Goal: Transaction & Acquisition: Purchase product/service

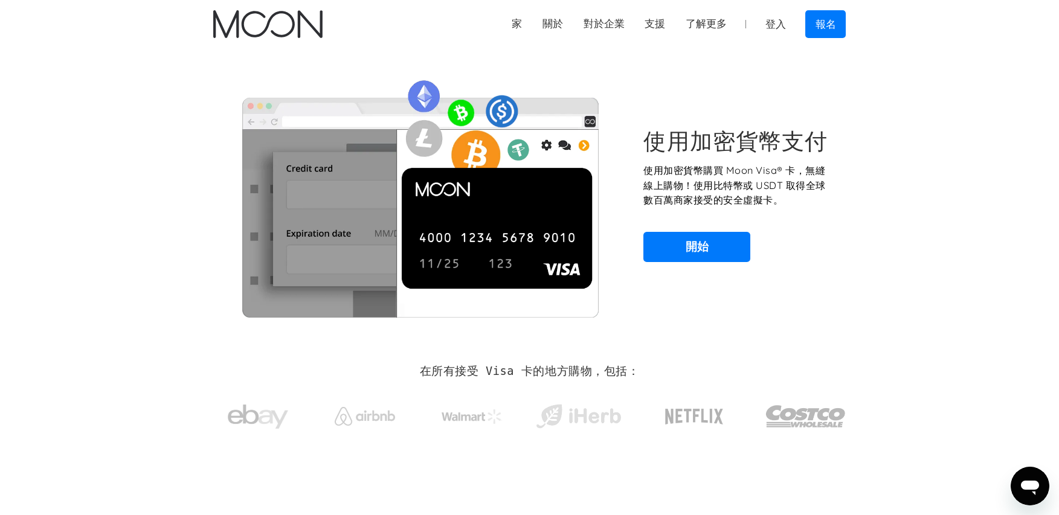
click at [193, 160] on section "使用加密貨幣支付 使用加密貨幣購買 Moon Visa® 卡，無縫線上購物！使用比特幣或 USDT 取得全球數百萬商家接受的安全虛擬卡。 開始" at bounding box center [529, 194] width 1059 height 293
click at [726, 251] on link "開始" at bounding box center [696, 247] width 107 height 30
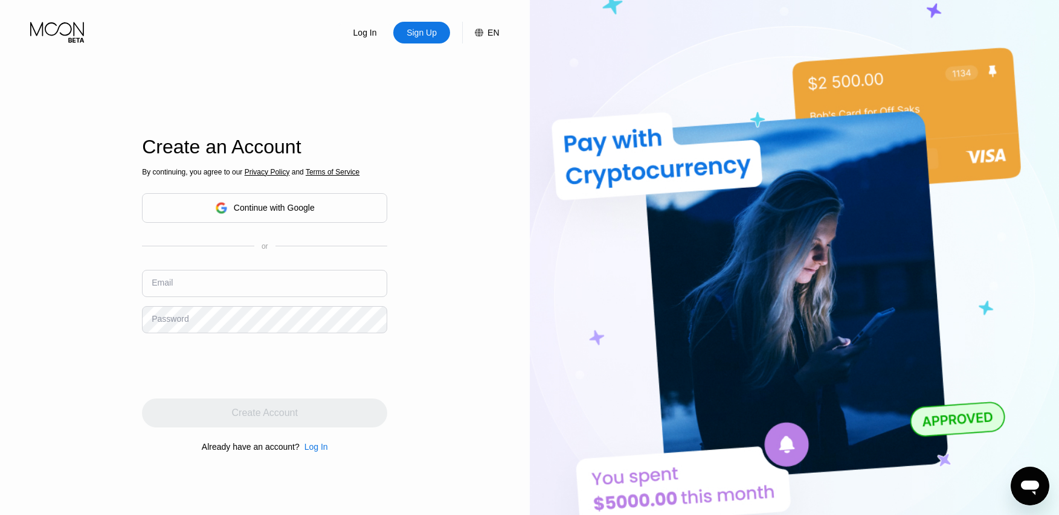
click at [485, 31] on div "EN" at bounding box center [487, 33] width 24 height 22
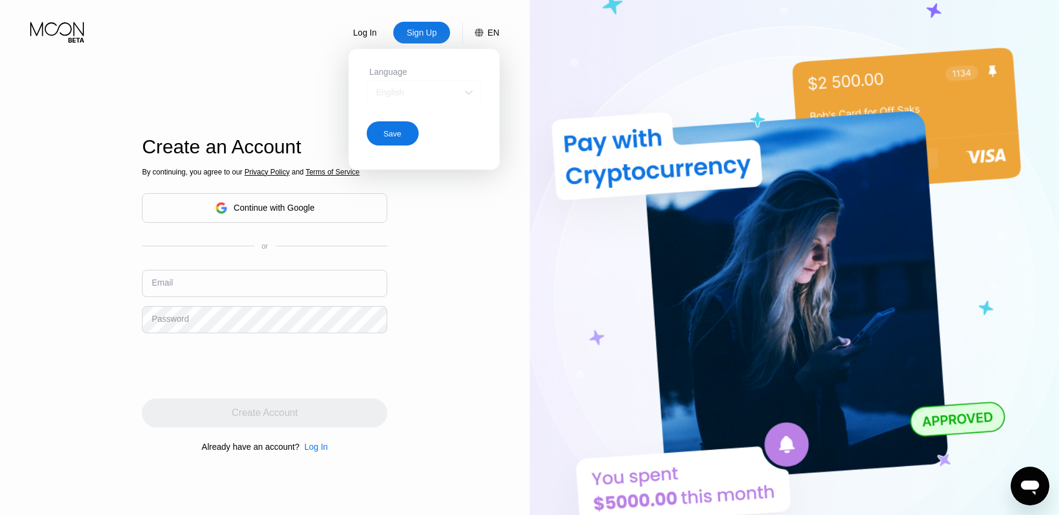
click at [455, 87] on div "English" at bounding box center [424, 92] width 115 height 24
click at [418, 120] on div "English" at bounding box center [414, 117] width 83 height 10
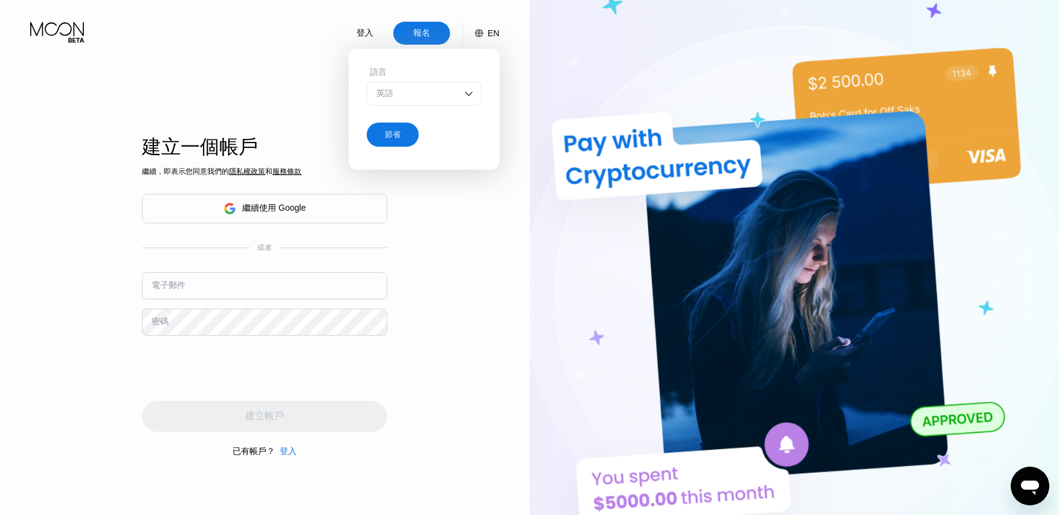
click at [485, 252] on div "登入 報名 EN 語言 英語 節省 建立一個帳戶 繼續，即表示您同意我們的 隱私權政策 和 服務條款 繼續使用 Google 或者 電子郵件 密碼 建立帳戶 …" at bounding box center [265, 283] width 530 height 566
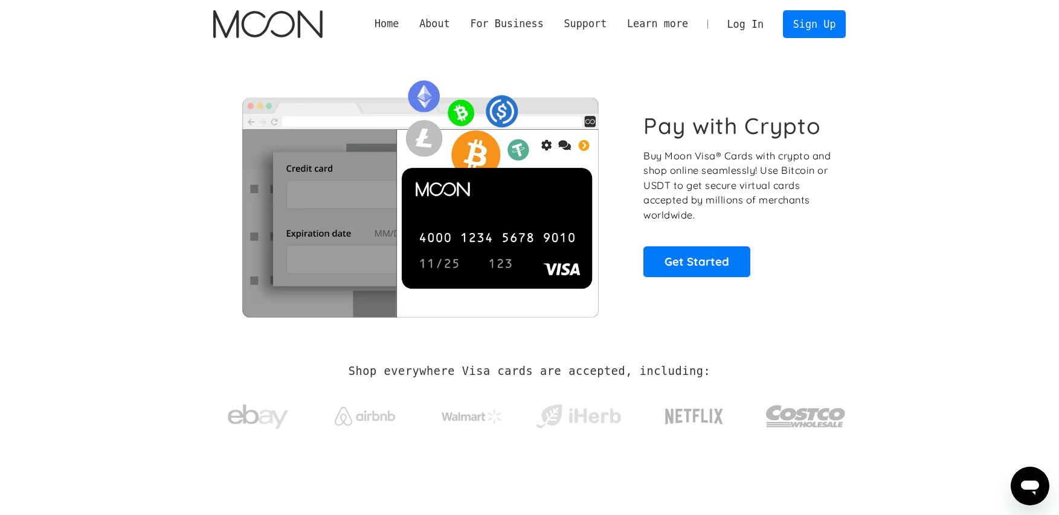
drag, startPoint x: 99, startPoint y: 73, endPoint x: 188, endPoint y: 29, distance: 99.6
click at [99, 73] on section "Pay with Crypto Buy Moon Visa® Cards with crypto and shop online seamlessly! Us…" at bounding box center [529, 194] width 1059 height 293
